Goal: Complete application form

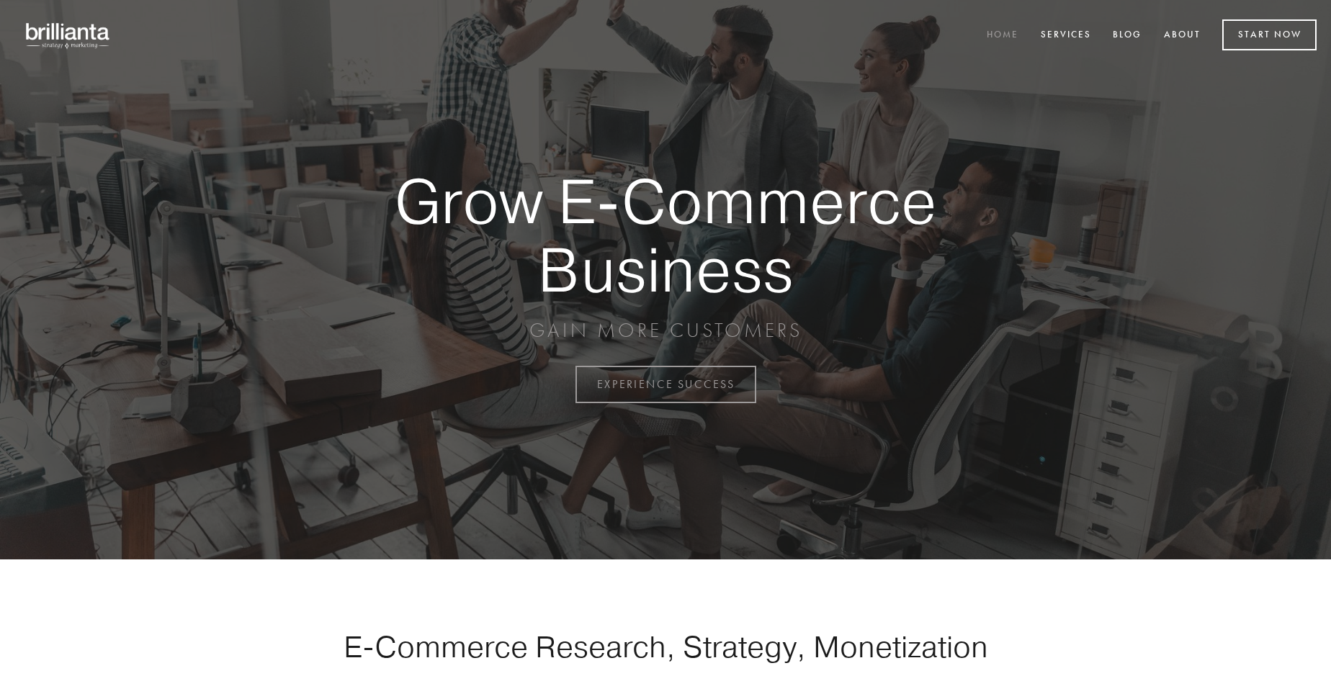
scroll to position [3774, 0]
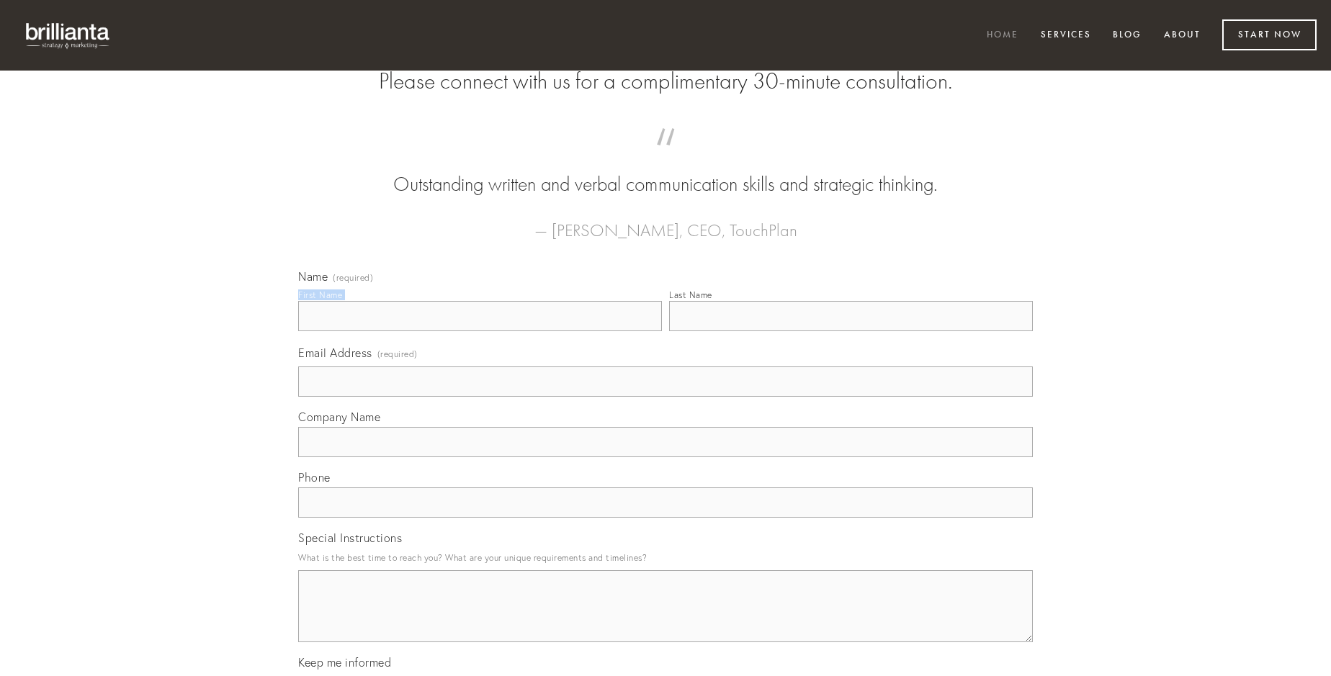
type input "Mr. [PERSON_NAME]"
click at [850, 331] on input "Last Name" at bounding box center [851, 316] width 364 height 30
type input "Mr. [PERSON_NAME]"
click at [665, 397] on input "Email Address (required)" at bounding box center [665, 381] width 734 height 30
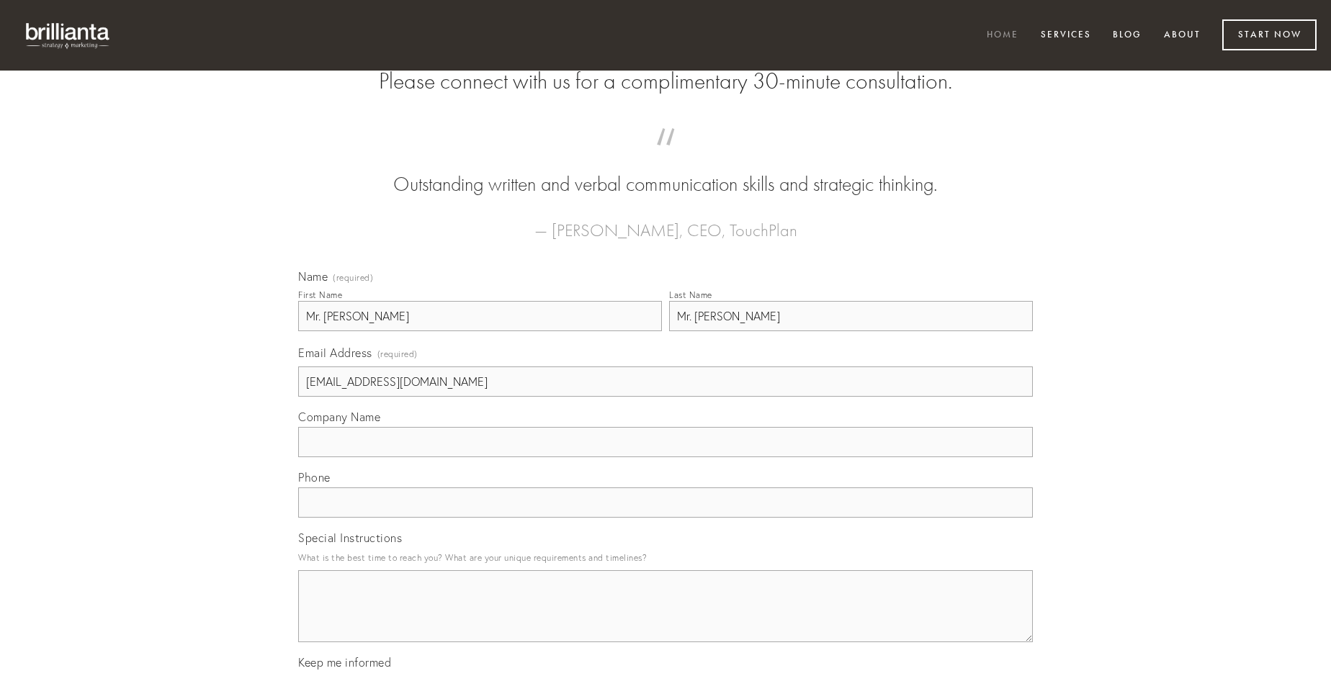
type input "[EMAIL_ADDRESS][DOMAIN_NAME]"
click at [665, 457] on input "Company Name" at bounding box center [665, 442] width 734 height 30
type input "absorbeo"
click at [665, 518] on input "text" at bounding box center [665, 502] width 734 height 30
click at [665, 619] on textarea "Special Instructions" at bounding box center [665, 606] width 734 height 72
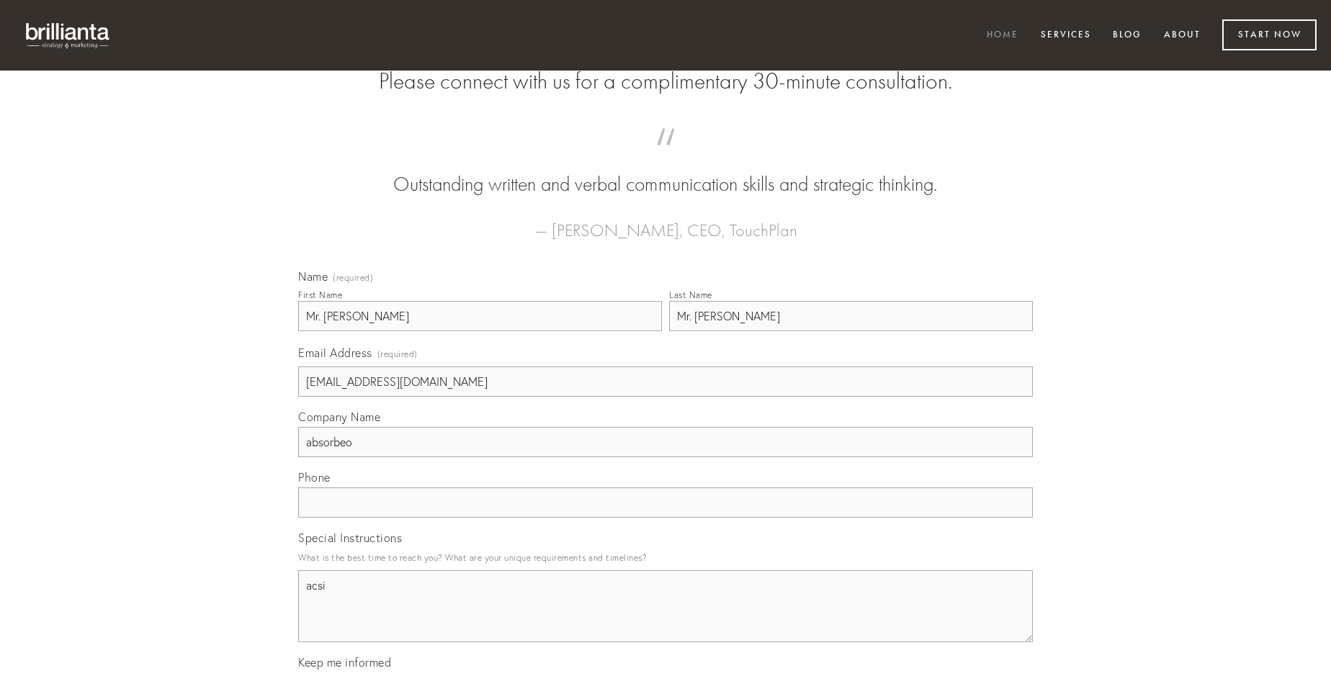
type textarea "acsi"
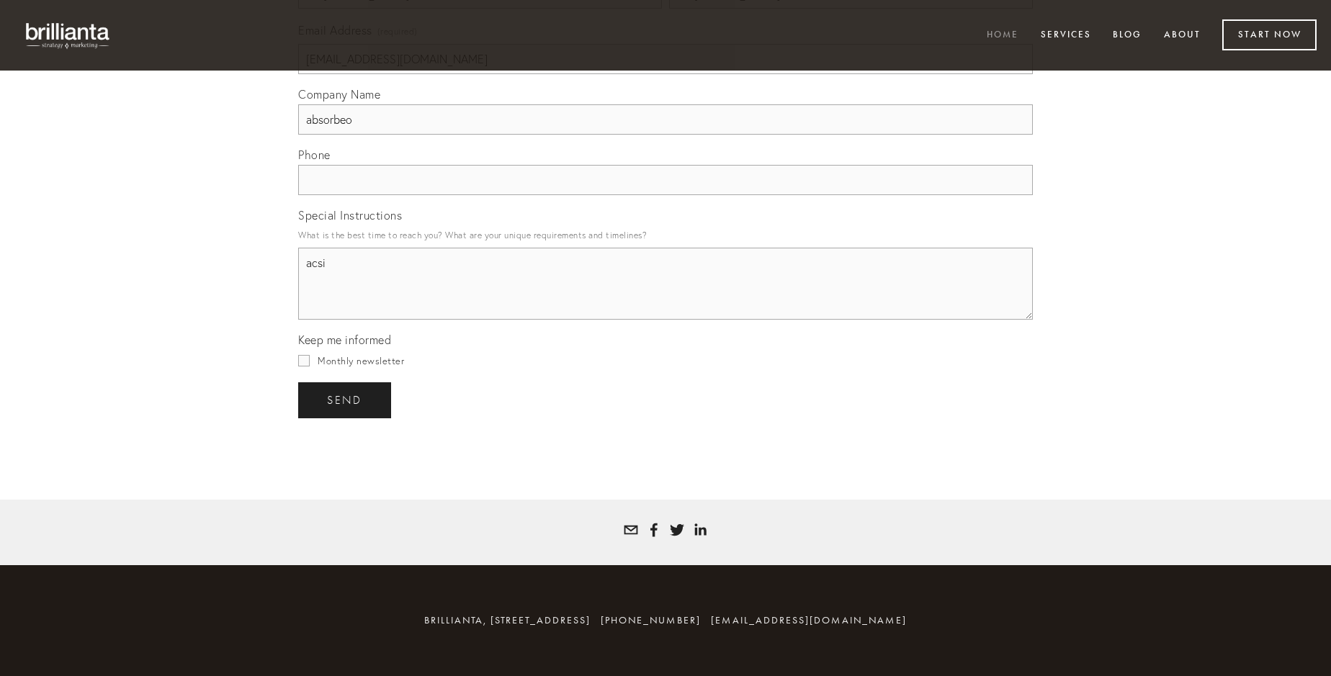
click at [346, 400] on span "send" at bounding box center [344, 400] width 35 height 13
